Goal: Find contact information: Find contact information

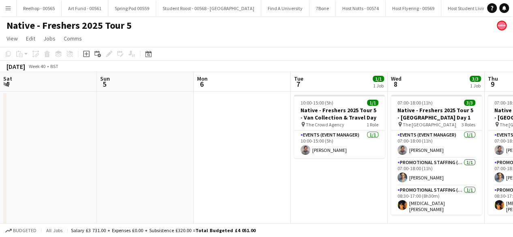
scroll to position [0, 189]
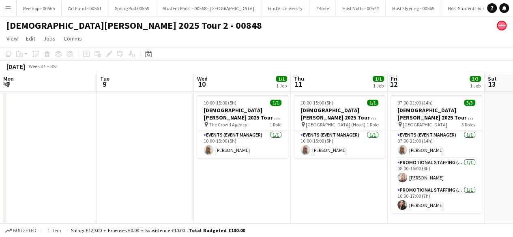
scroll to position [0, 229]
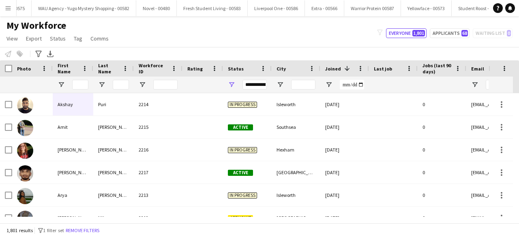
scroll to position [0, 789]
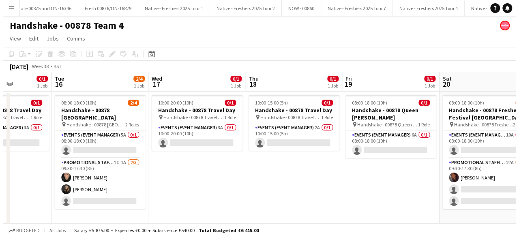
scroll to position [0, 12573]
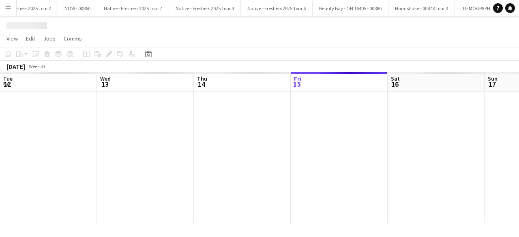
scroll to position [0, 194]
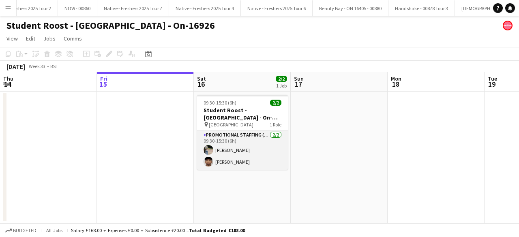
click at [257, 149] on app-card-role "Promotional Staffing (Brand Ambassadors) 2/2 09:30-15:30 (6h) Amit Singh Steven…" at bounding box center [242, 150] width 91 height 39
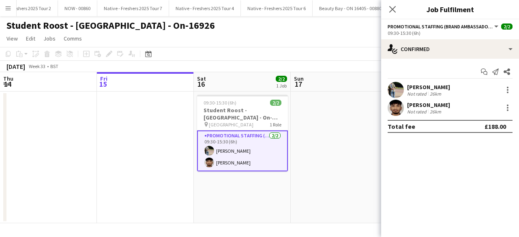
click at [401, 89] on app-user-avatar at bounding box center [395, 90] width 16 height 16
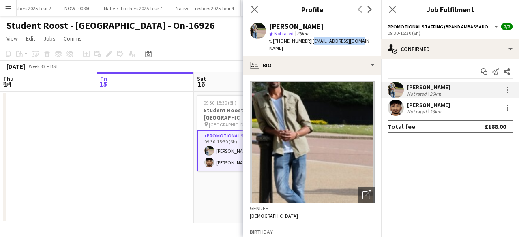
drag, startPoint x: 308, startPoint y: 40, endPoint x: 366, endPoint y: 39, distance: 58.0
click at [366, 39] on app-profile-header "Amit Singh star Not rated 26km t. +447818936715 | amit76792@gmail.com" at bounding box center [312, 37] width 138 height 36
copy span "[EMAIL_ADDRESS][DOMAIN_NAME]"
click at [397, 104] on app-user-avatar at bounding box center [395, 108] width 16 height 16
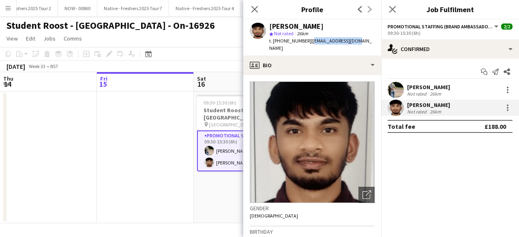
drag, startPoint x: 307, startPoint y: 42, endPoint x: 357, endPoint y: 42, distance: 49.5
click at [357, 42] on app-profile-header "Steven Pandeti star Not rated 26km t. +447887122017 | itsteve0@gmail.com" at bounding box center [312, 37] width 138 height 36
copy span "[EMAIL_ADDRESS][DOMAIN_NAME]"
